Goal: Transaction & Acquisition: Purchase product/service

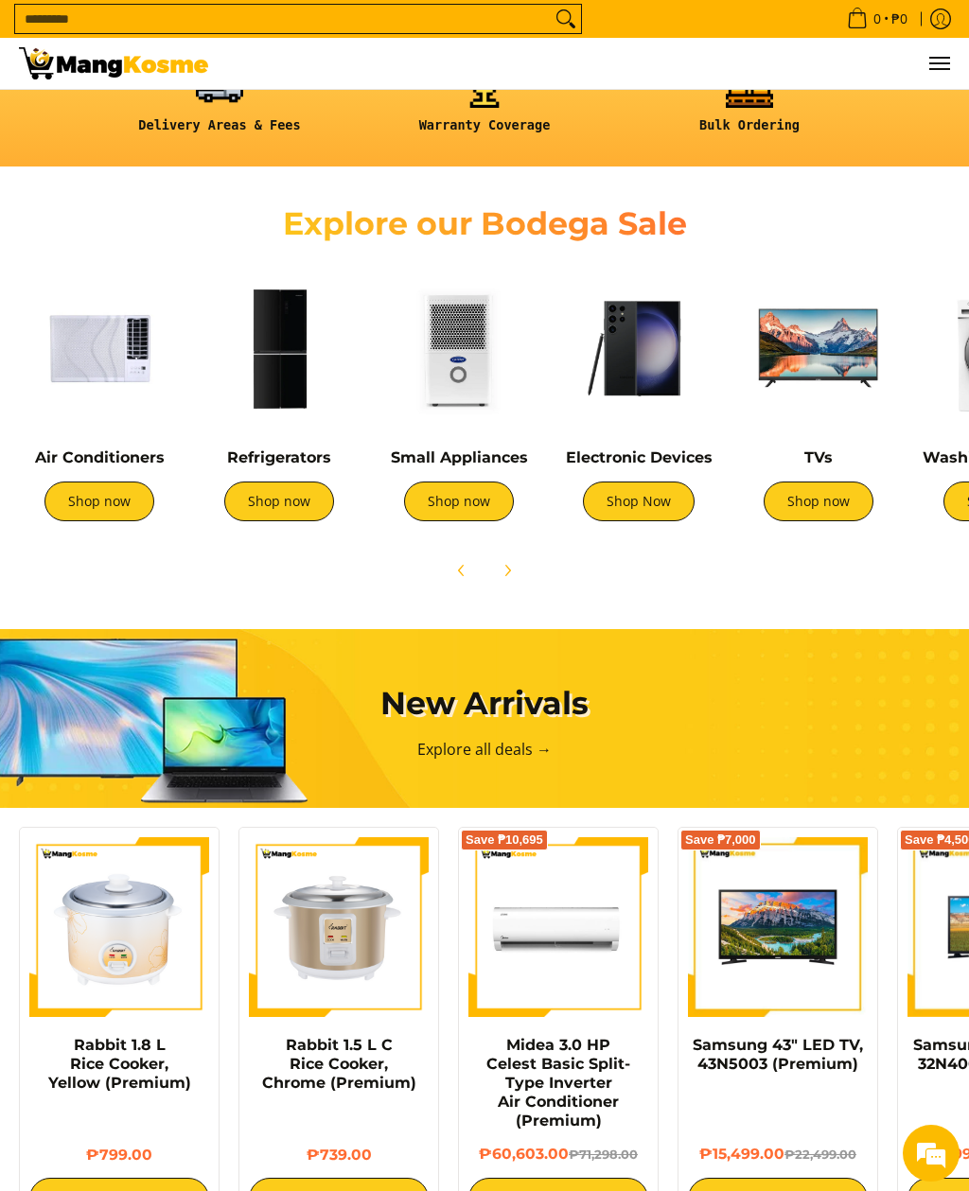
scroll to position [614, 0]
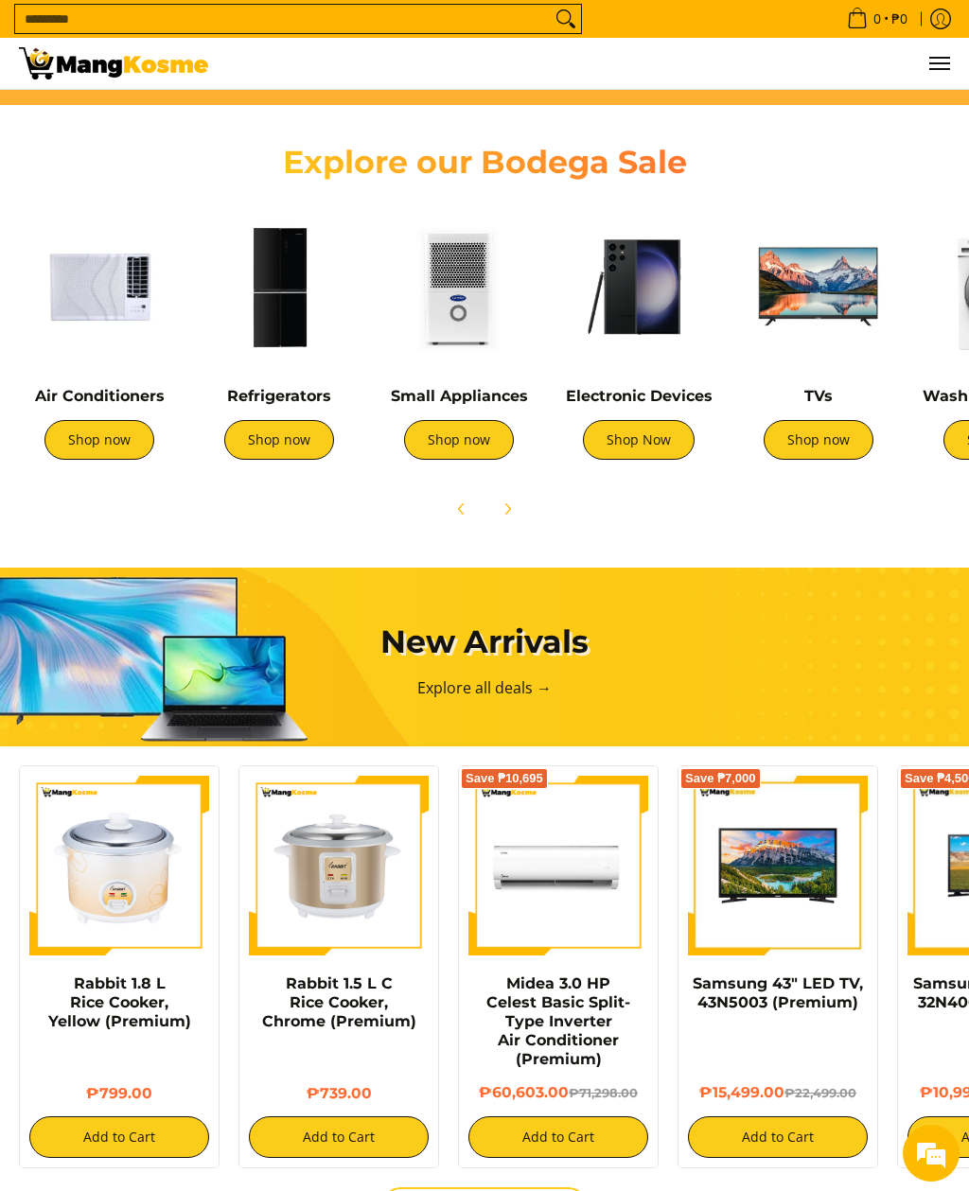
click at [116, 449] on link "Shop now" at bounding box center [99, 440] width 110 height 40
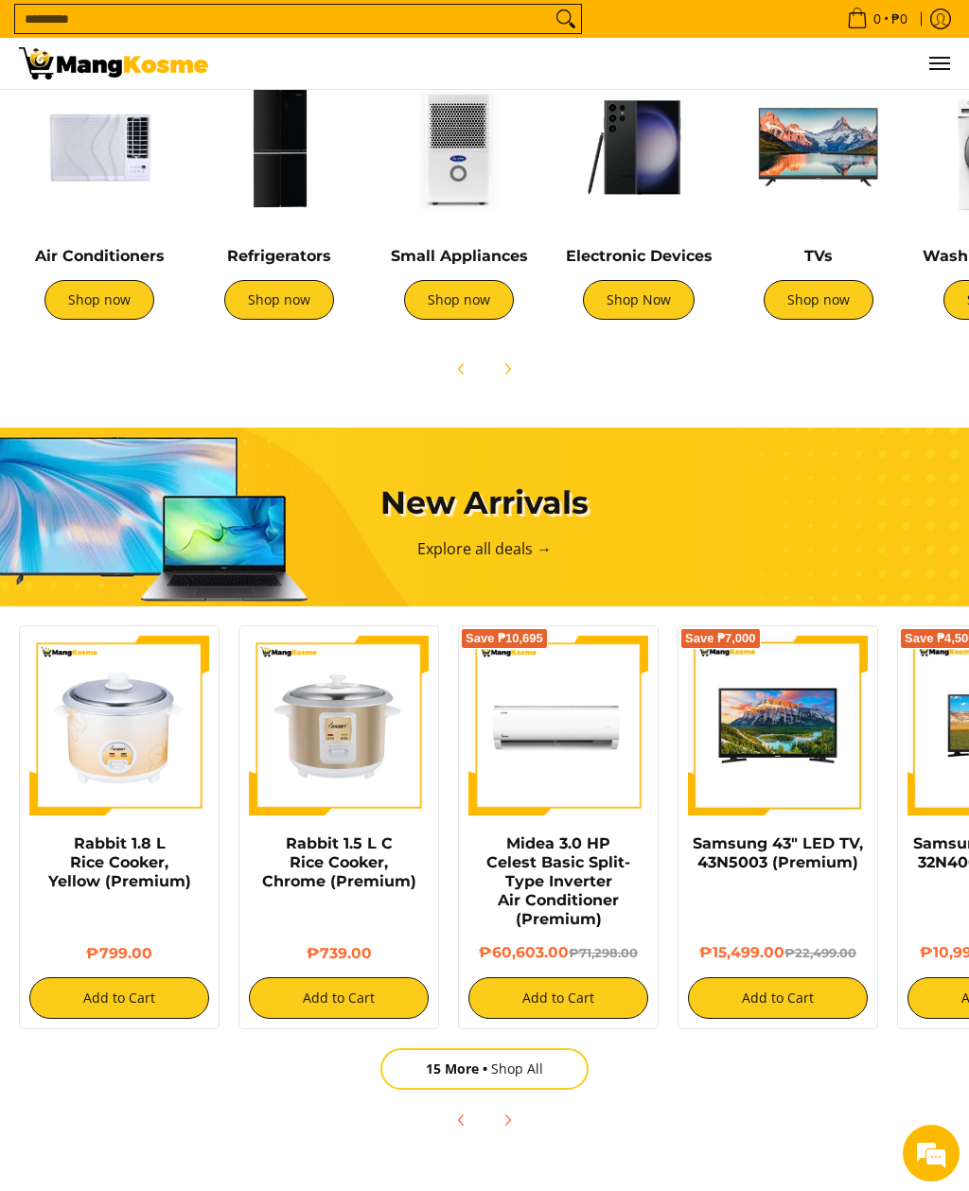
click at [632, 309] on link "Shop Now" at bounding box center [639, 300] width 112 height 40
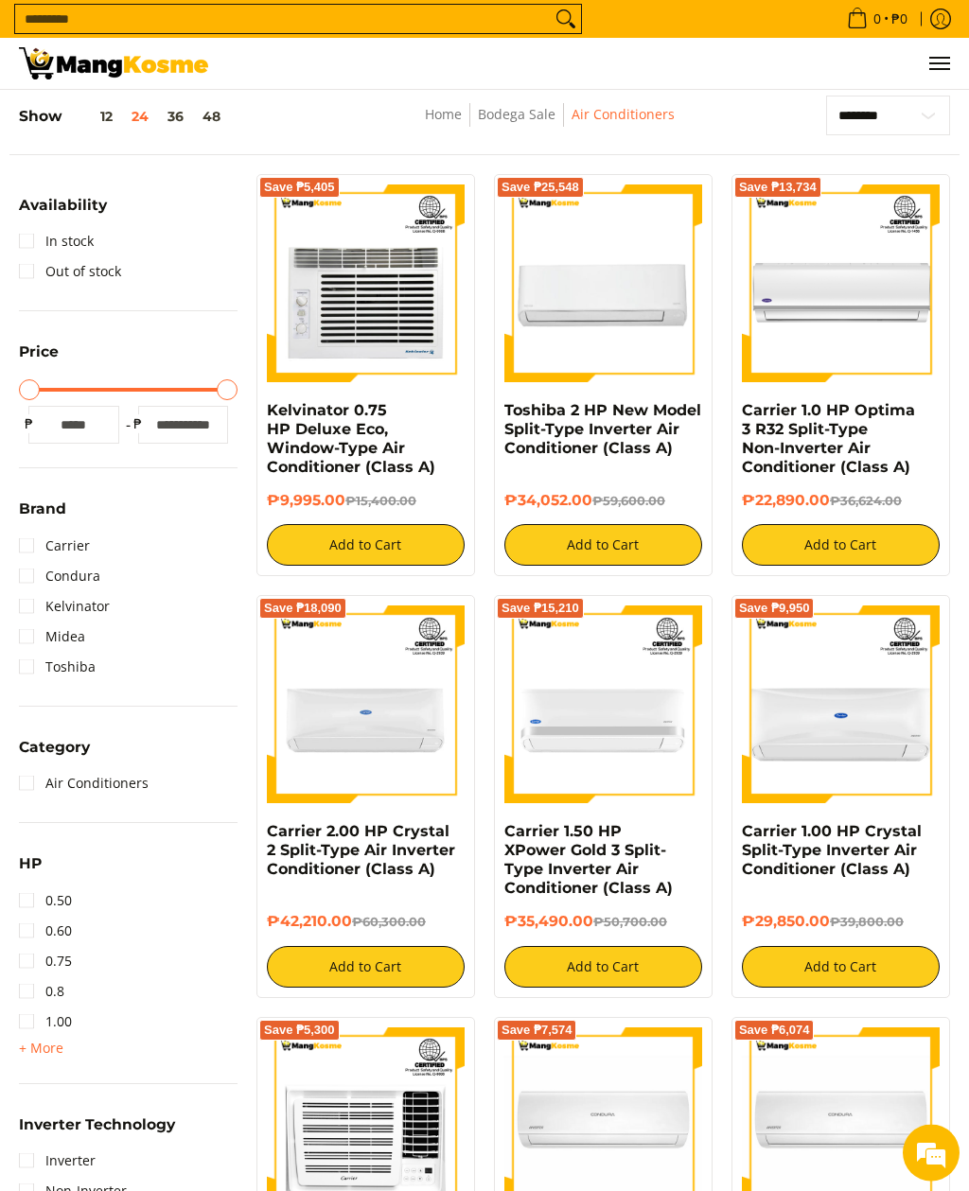
scroll to position [223, 0]
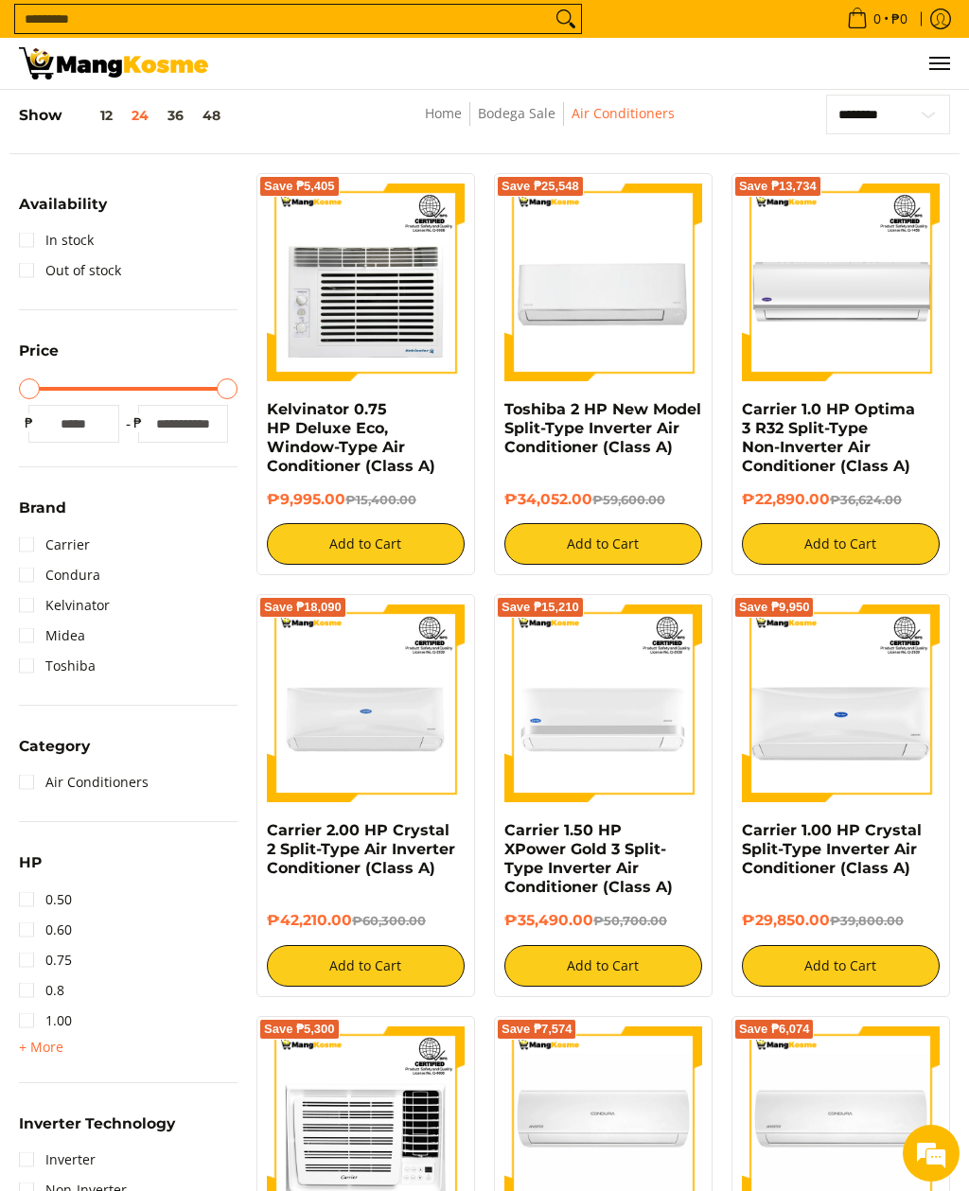
click at [33, 1027] on link "1.00" at bounding box center [45, 1021] width 53 height 30
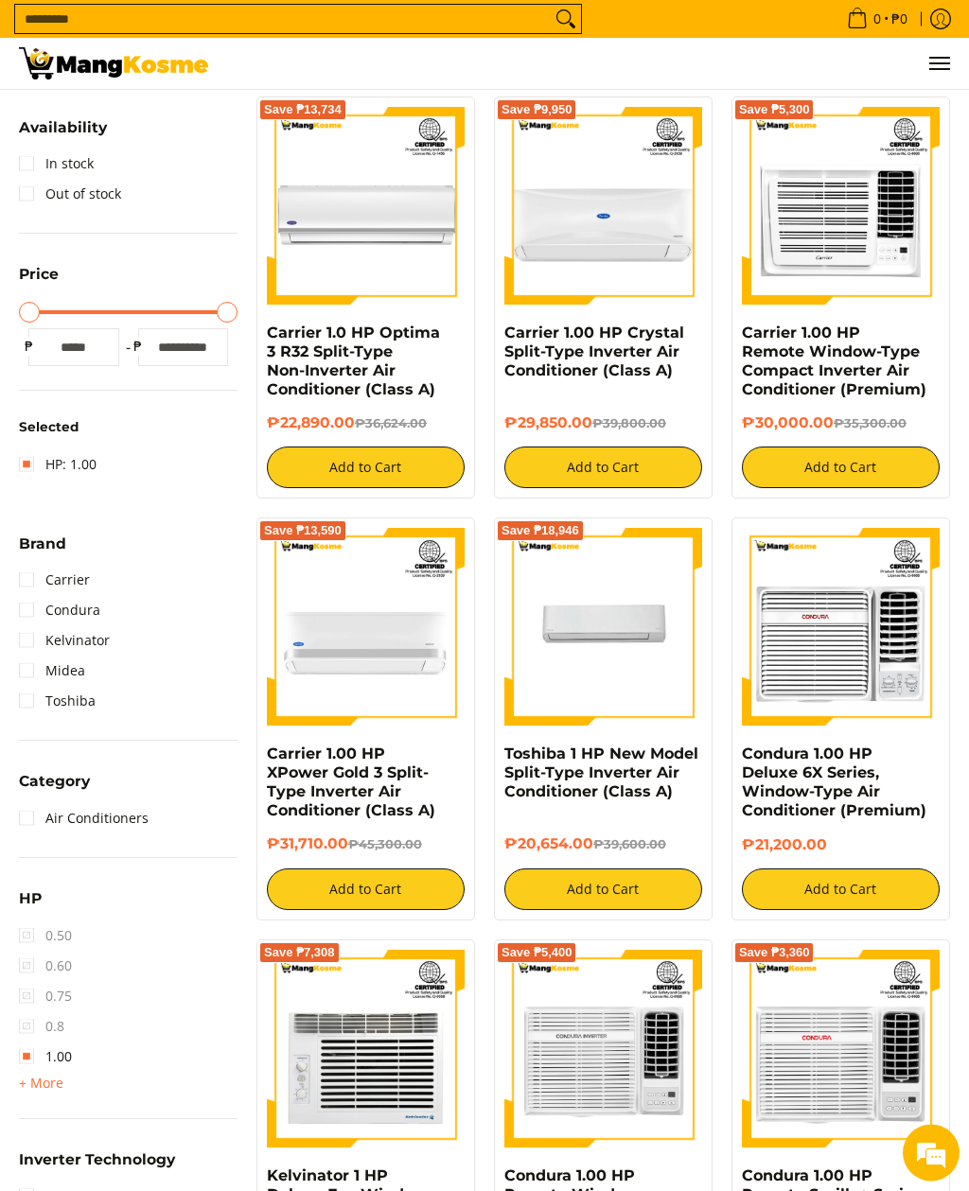
scroll to position [311, 0]
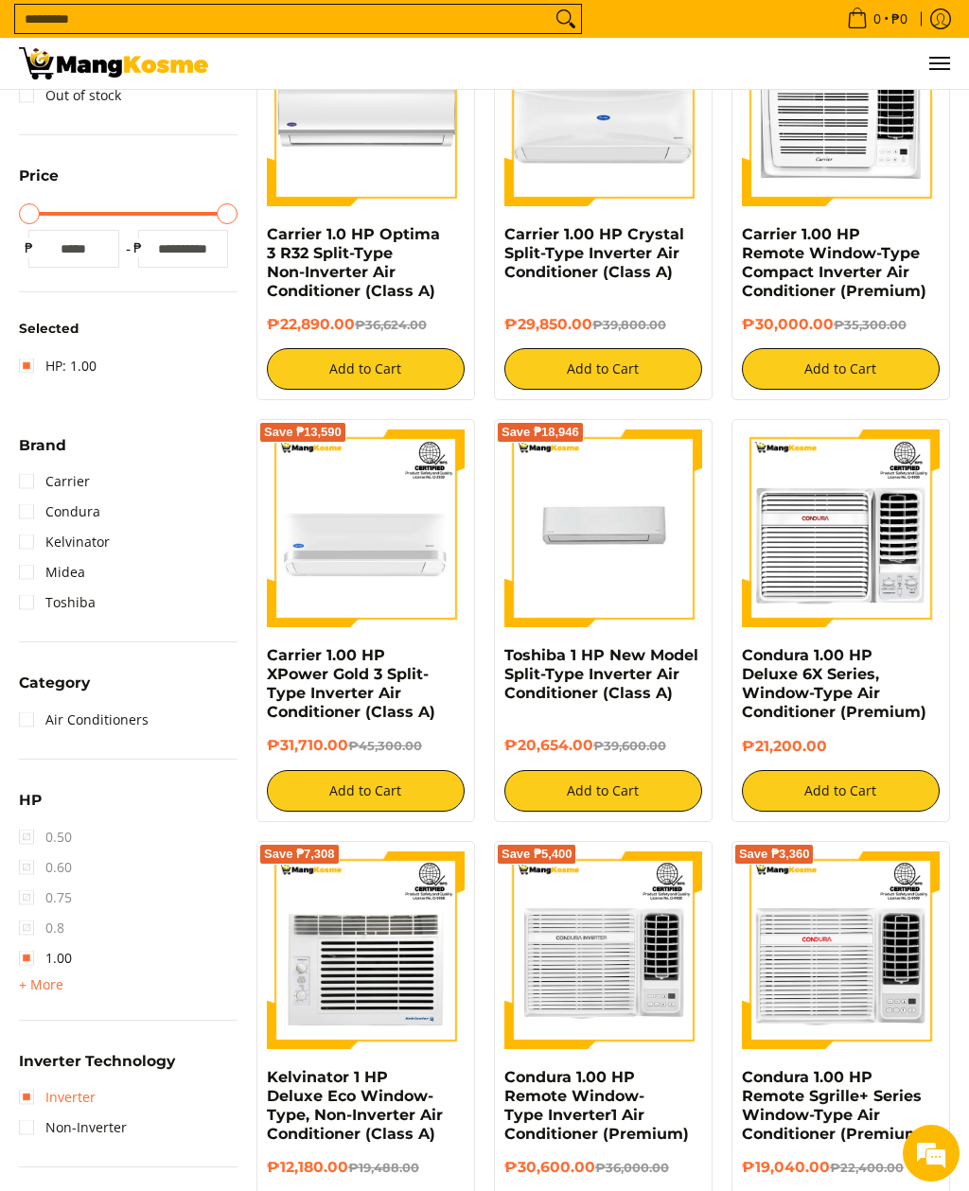
click at [60, 1087] on link "Inverter" at bounding box center [57, 1098] width 77 height 30
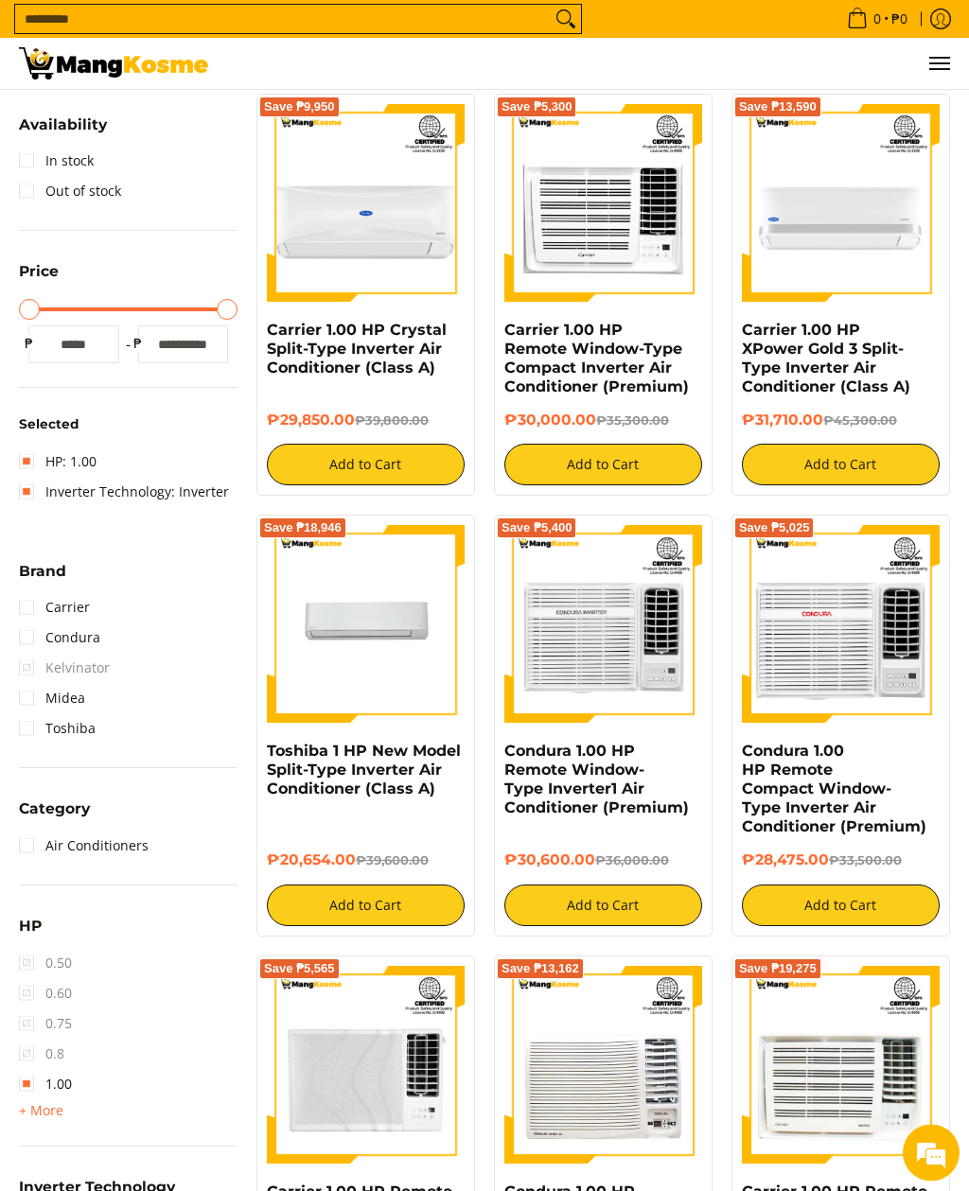
scroll to position [303, 0]
click at [40, 1113] on span "+ More" at bounding box center [41, 1110] width 44 height 15
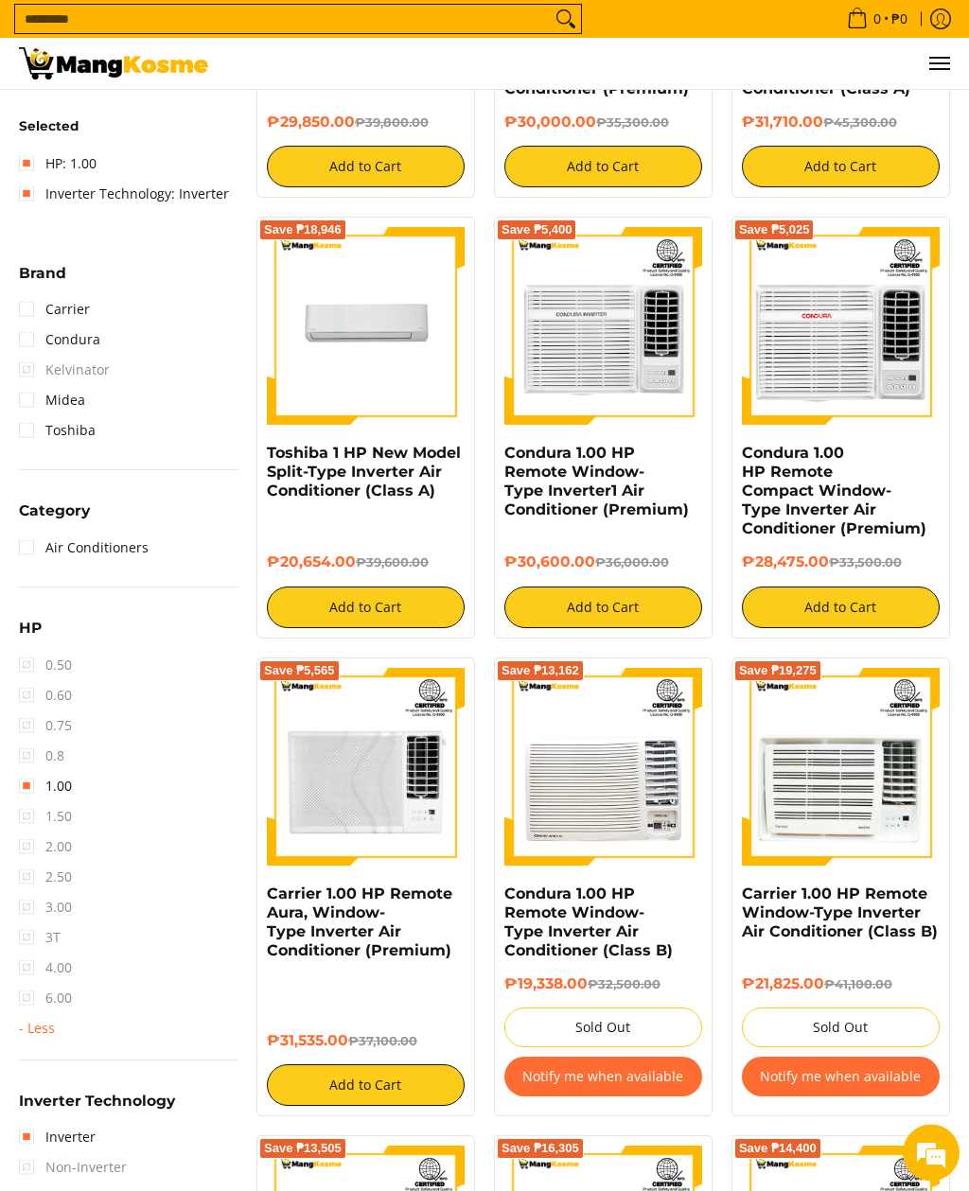
scroll to position [0, 0]
click at [20, 818] on span "1.50" at bounding box center [45, 818] width 53 height 30
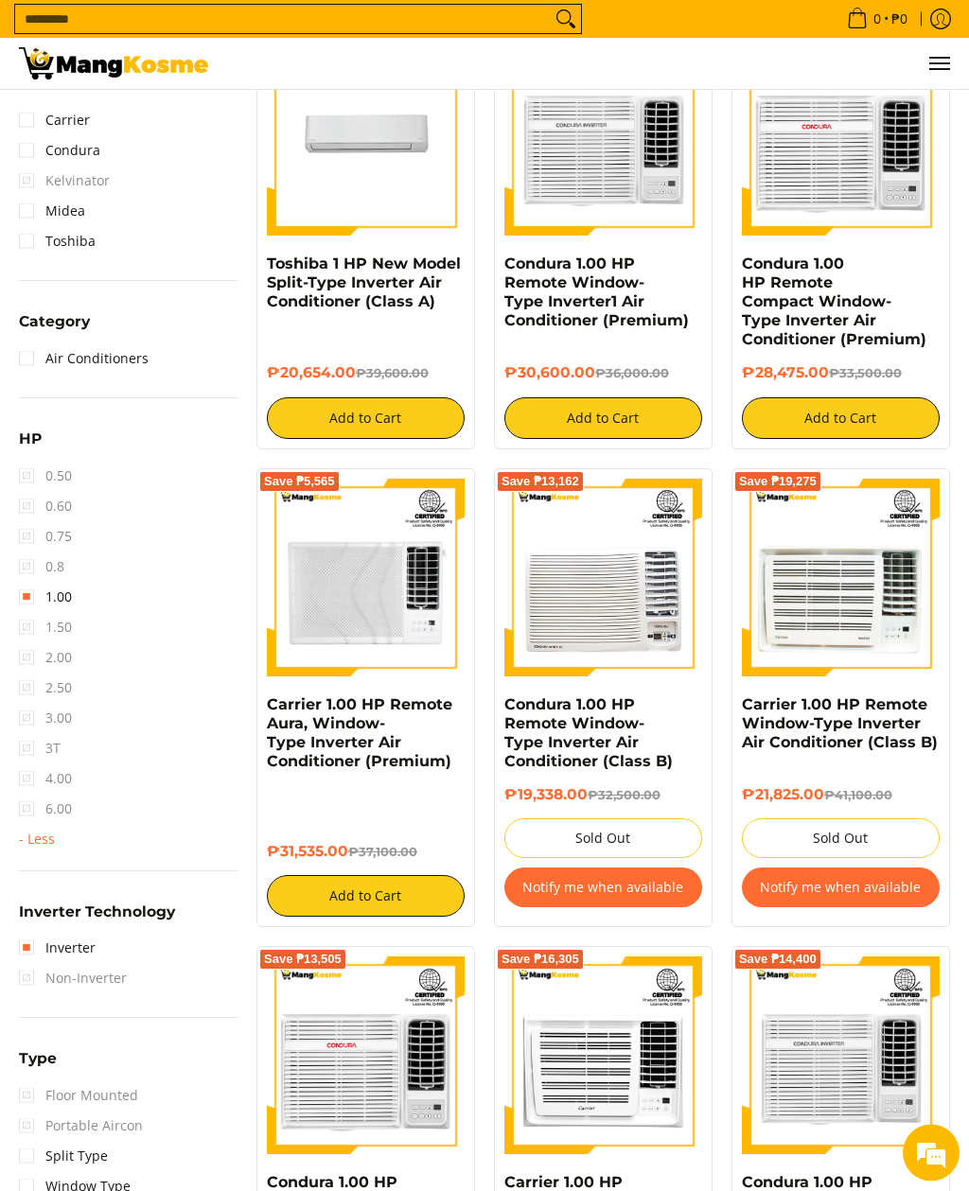
scroll to position [866, 0]
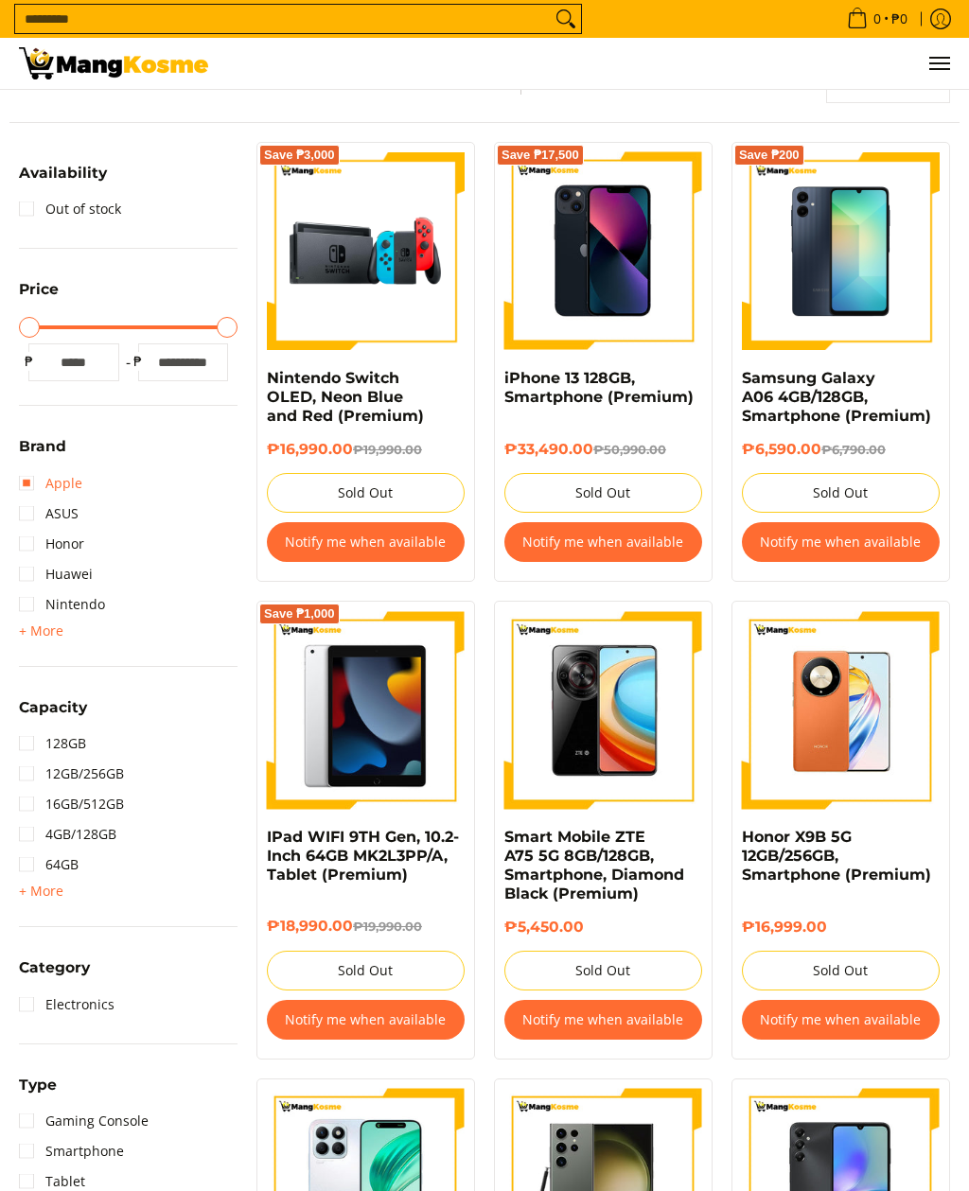
click at [49, 483] on link "Apple" at bounding box center [50, 483] width 63 height 30
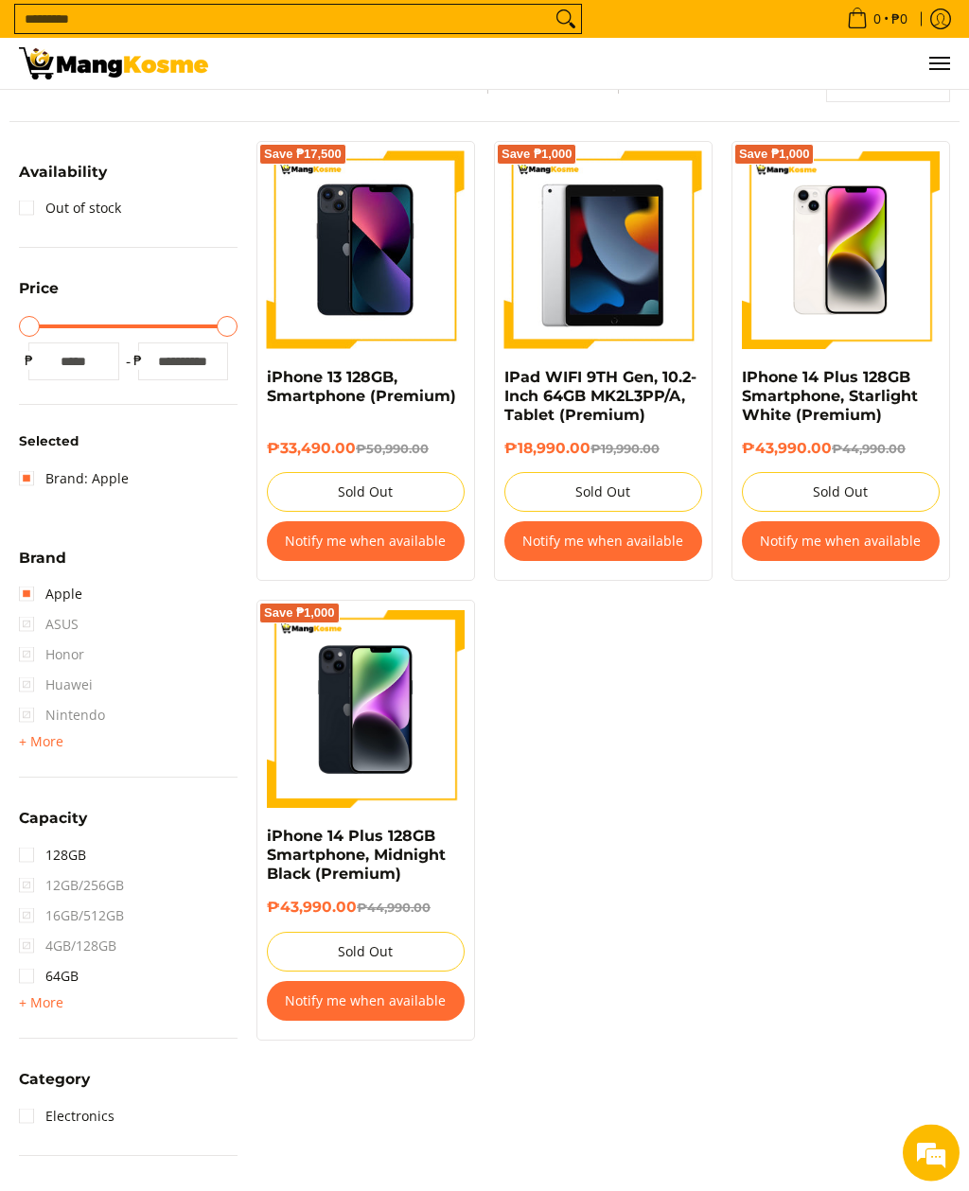
scroll to position [260, 0]
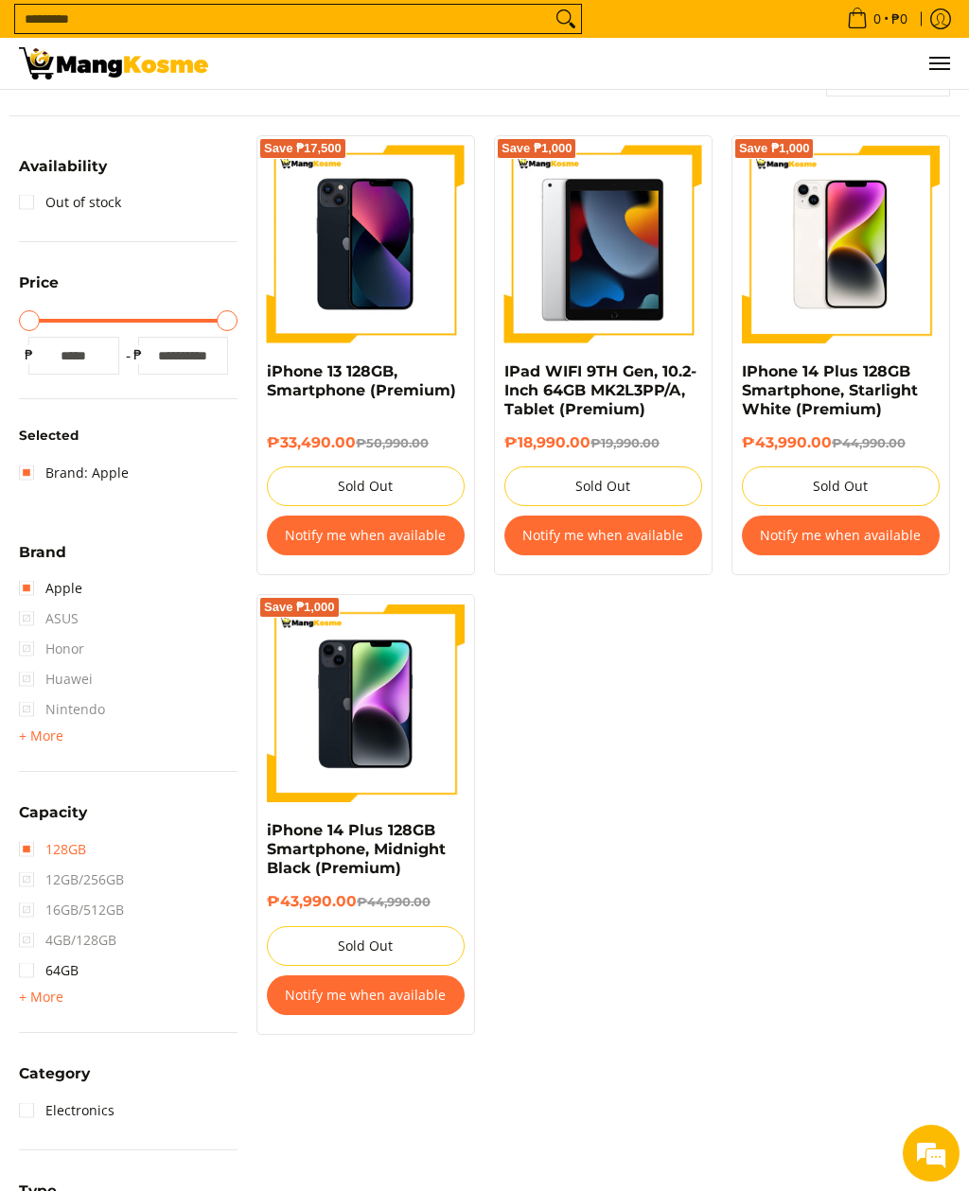
click at [31, 848] on link "128GB" at bounding box center [52, 850] width 67 height 30
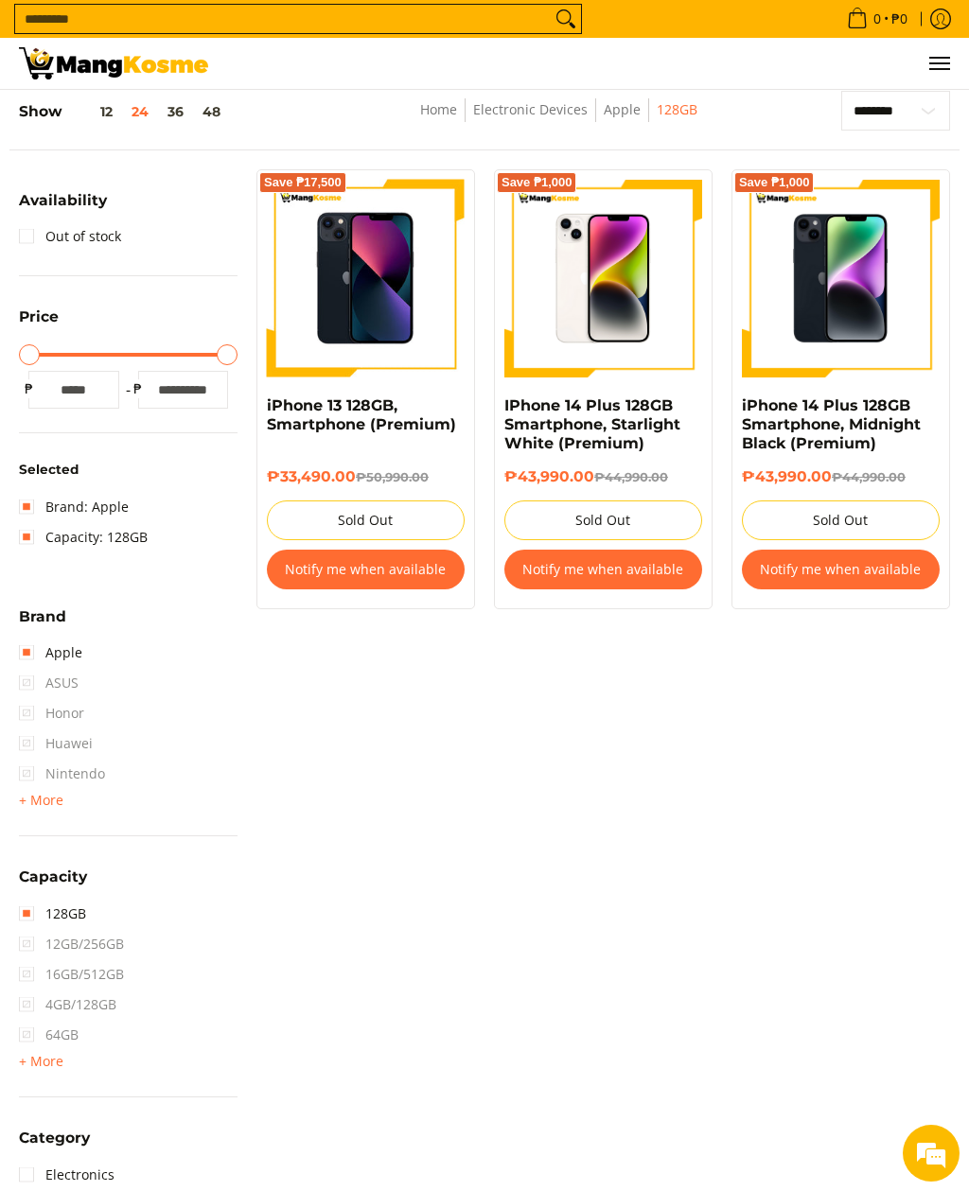
scroll to position [258, 0]
